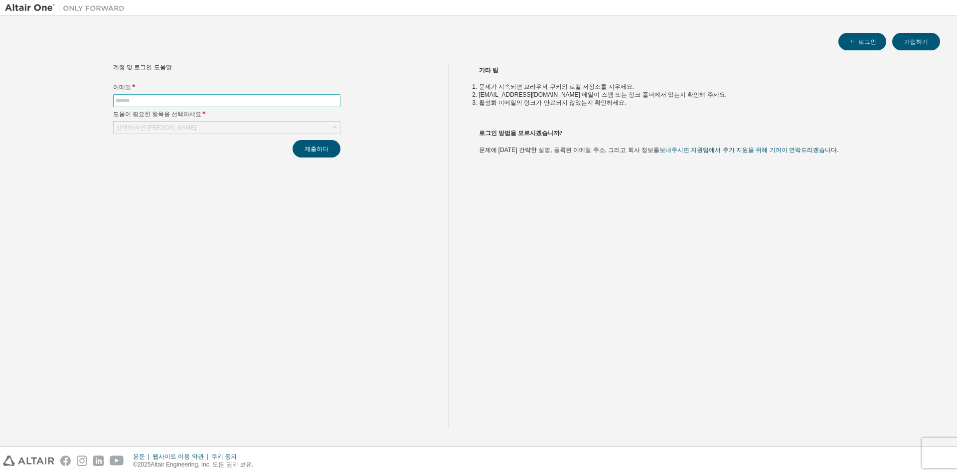
click at [239, 102] on input "text" at bounding box center [227, 101] width 222 height 8
click at [293, 140] on button "제출하다" at bounding box center [317, 148] width 48 height 17
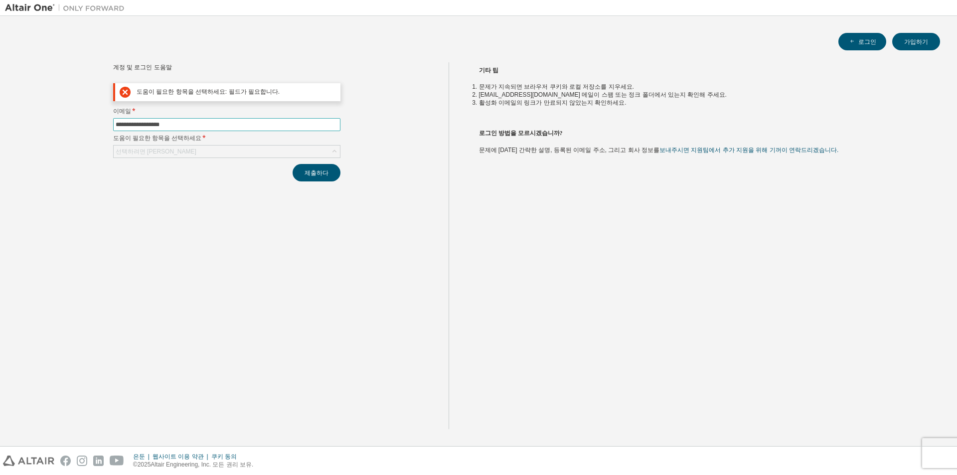
type input "**********"
click at [324, 152] on div "선택하려면 클릭하세요" at bounding box center [227, 152] width 226 height 12
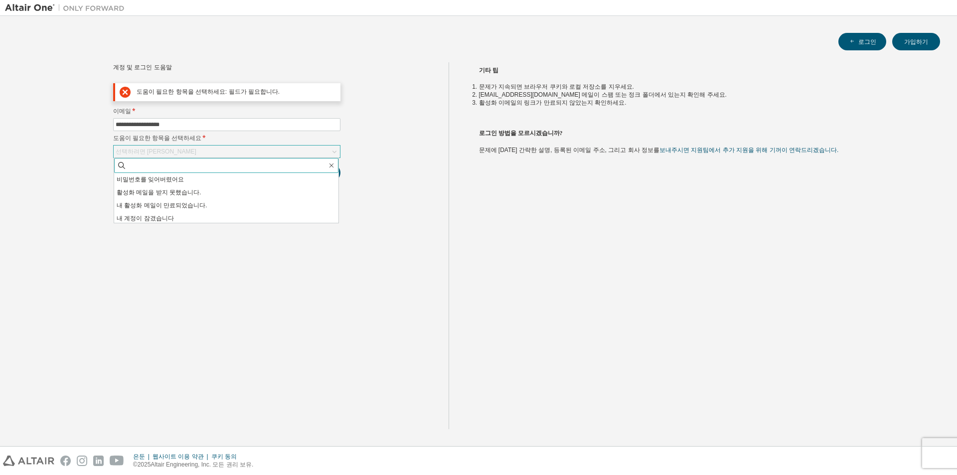
click at [223, 160] on span at bounding box center [226, 165] width 224 height 15
click at [378, 185] on div "**********" at bounding box center [227, 245] width 444 height 367
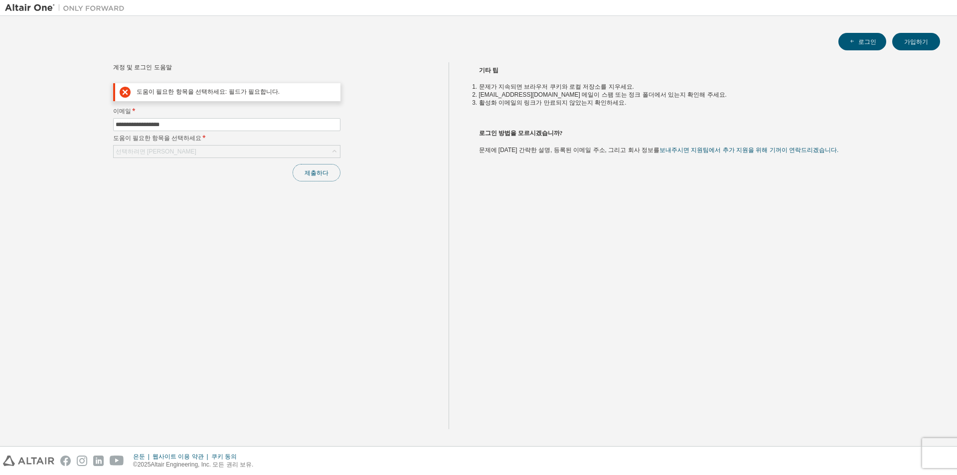
click at [312, 172] on font "제출하다" at bounding box center [317, 173] width 24 height 8
click at [322, 149] on div "선택하려면 클릭하세요" at bounding box center [227, 152] width 226 height 12
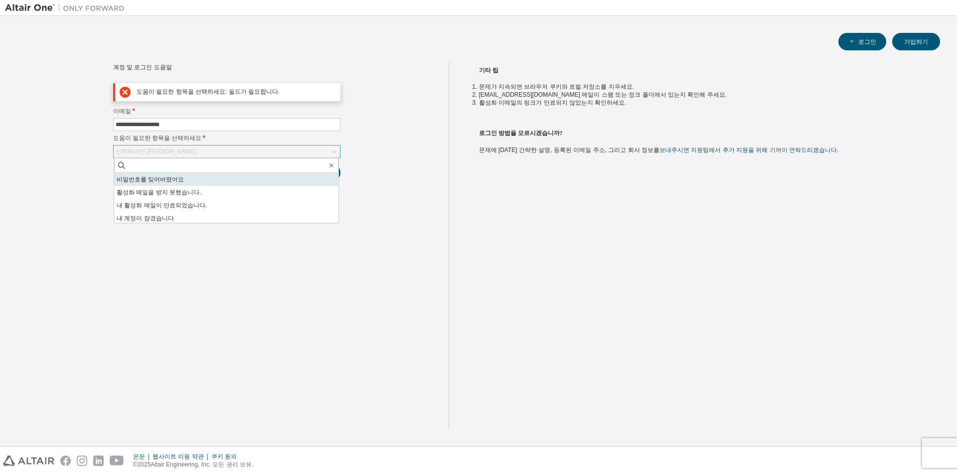
click at [222, 176] on li "비밀번호를 잊어버렸어요" at bounding box center [226, 179] width 224 height 13
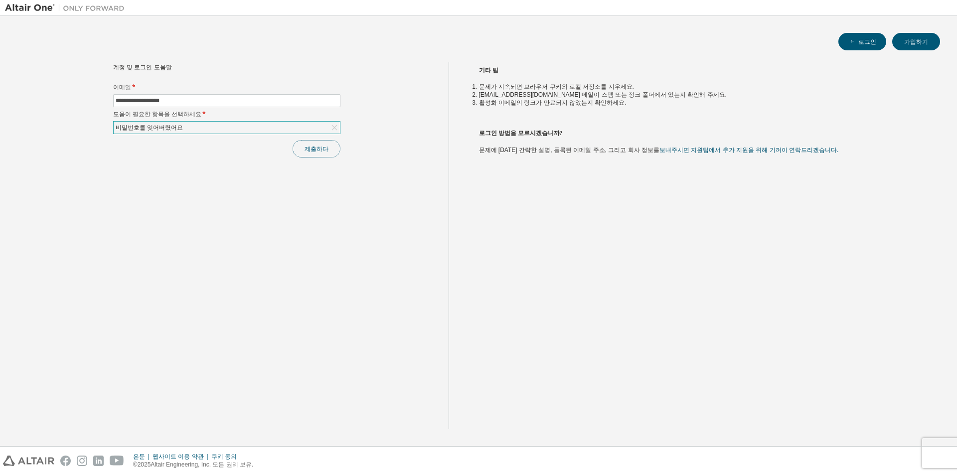
click at [314, 150] on font "제출하다" at bounding box center [317, 149] width 24 height 8
click at [632, 134] on h2 "로그인 방법을 모르시겠습니까?" at bounding box center [701, 132] width 444 height 14
click at [418, 204] on div "계정 및 로그인 도움말 이메일 * 도움이 필요한 항목을 선택하세요 * 선택하려면 클릭하세요 제출하다" at bounding box center [227, 245] width 444 height 367
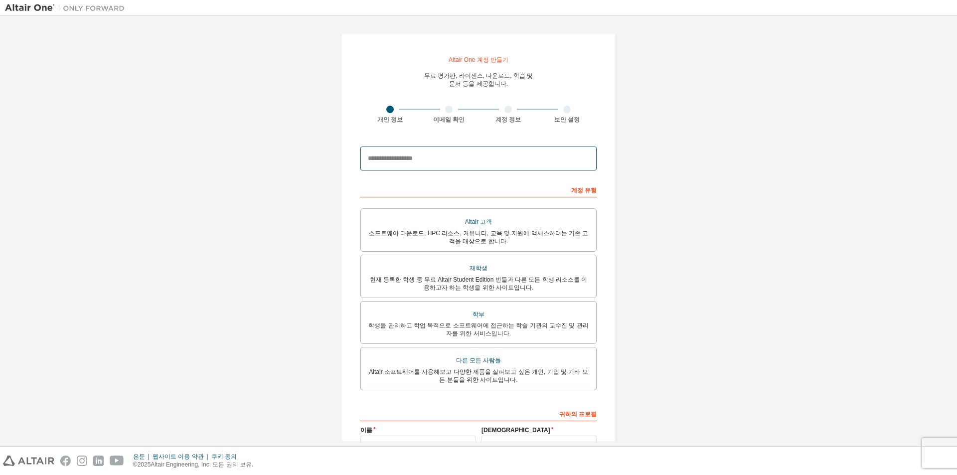
click at [470, 169] on input "email" at bounding box center [478, 159] width 236 height 24
type input "**********"
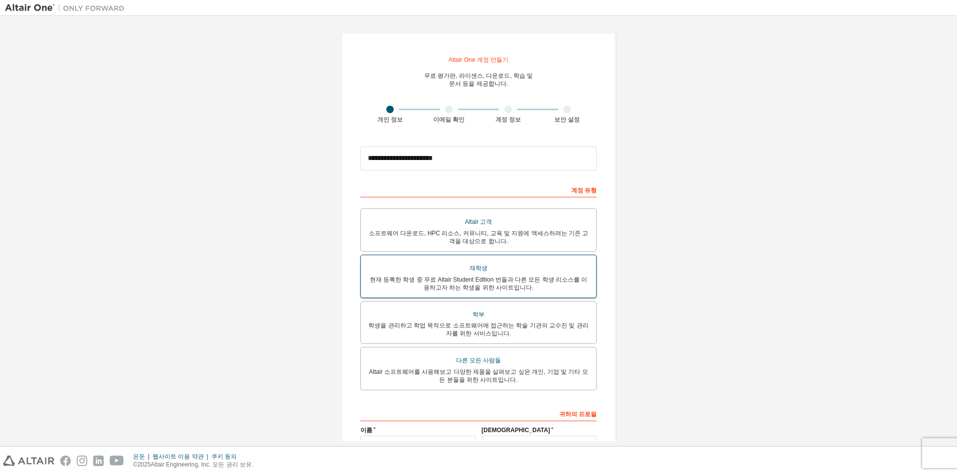
click at [511, 284] on font "현재 등록한 학생 중 무료 Altair Student Edition 번들과 다른 모든 학생 리소스를 이용하고자 하는 학생을 위한 사이트입니다." at bounding box center [479, 283] width 218 height 15
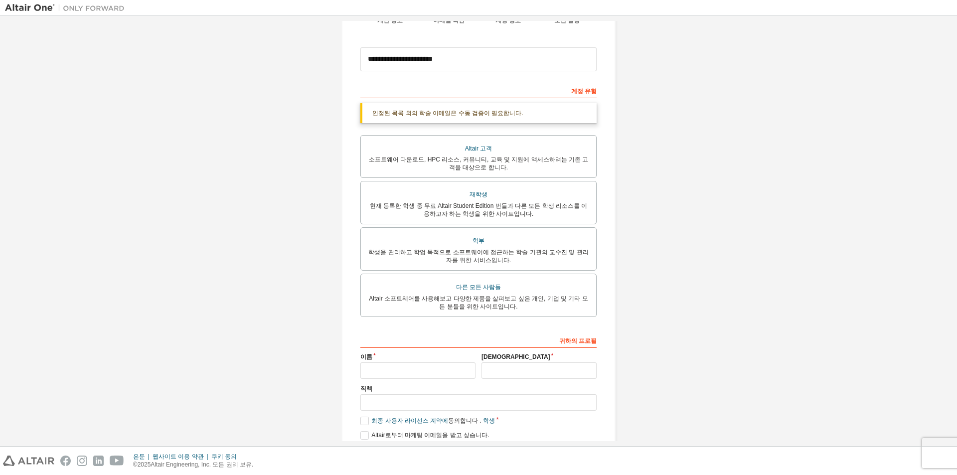
scroll to position [144, 0]
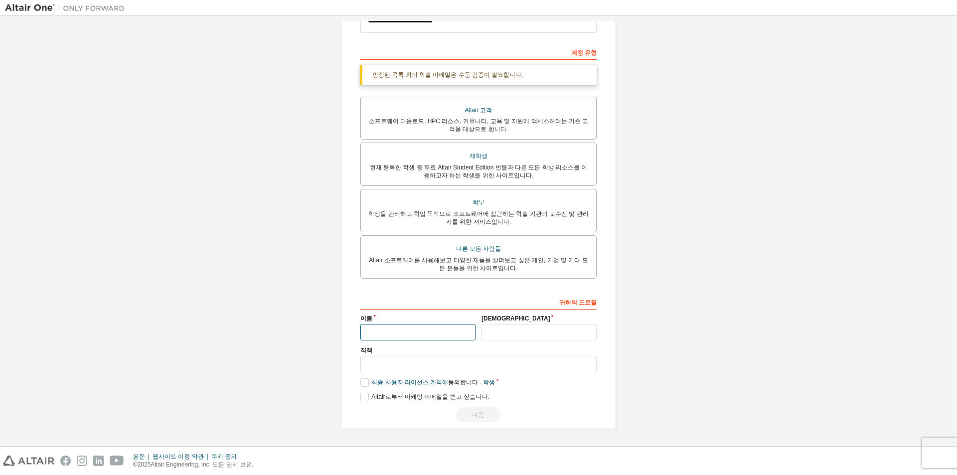
click at [448, 328] on input "text" at bounding box center [417, 332] width 115 height 16
click at [430, 329] on input "text" at bounding box center [417, 332] width 115 height 16
type input "*"
type input "***"
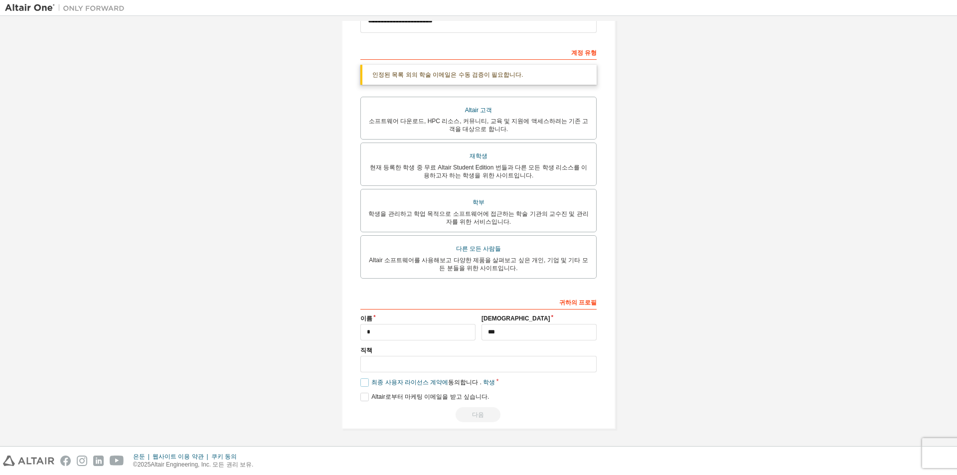
click at [360, 384] on label "최종 사용자 라이선스 계약에 동의합니다 . 학생" at bounding box center [427, 382] width 135 height 8
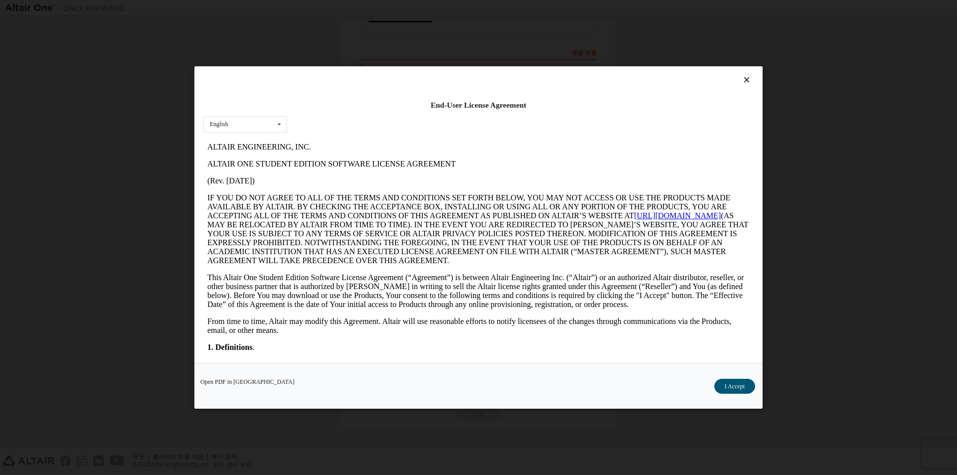
scroll to position [0, 0]
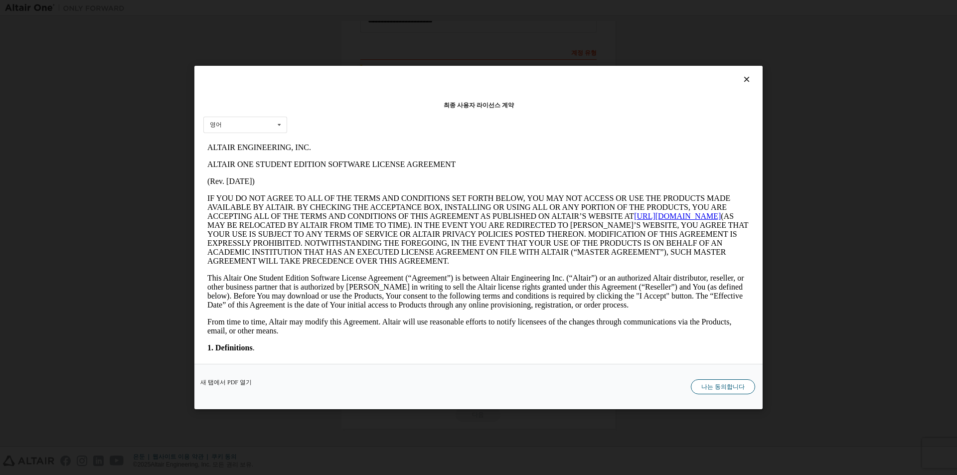
click at [732, 389] on font "나는 동의합니다" at bounding box center [722, 386] width 43 height 7
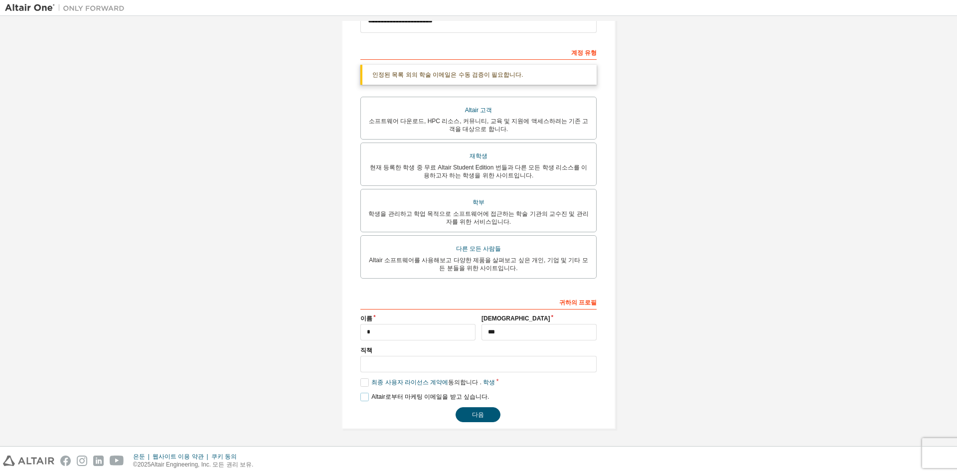
click at [364, 395] on label "Altair로부터 마케팅 이메일을 받고 싶습니다." at bounding box center [424, 397] width 129 height 8
click at [472, 414] on font "다음" at bounding box center [478, 414] width 12 height 7
